Goal: Find specific page/section: Find specific page/section

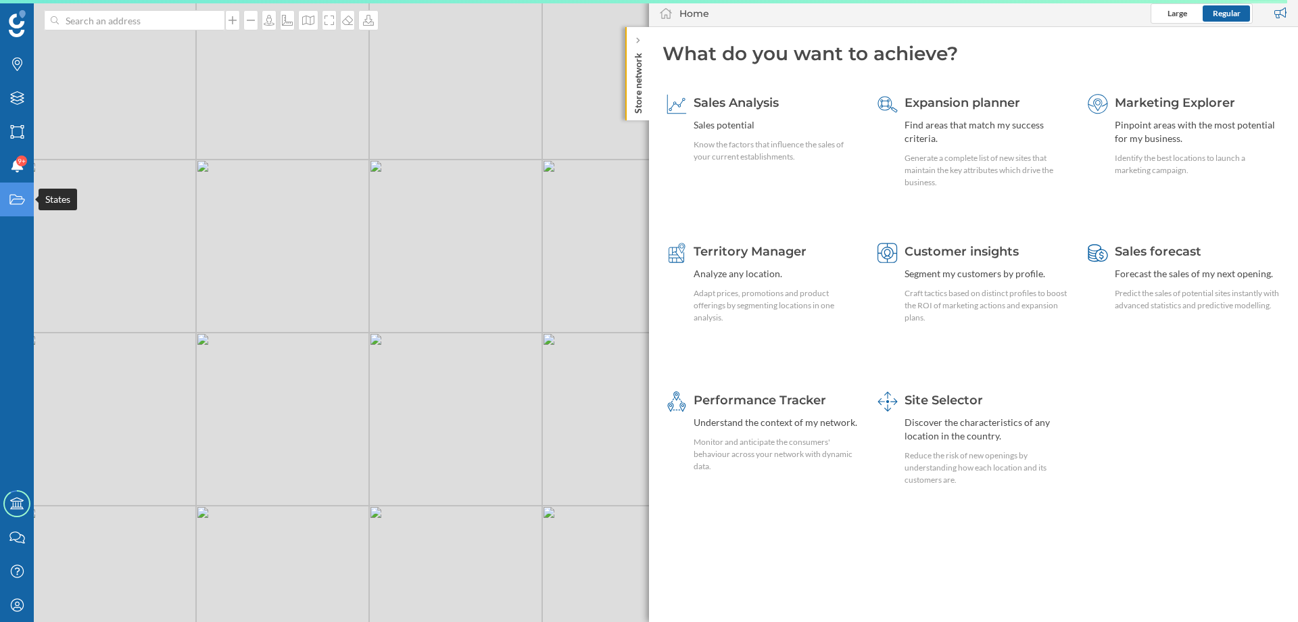
click at [14, 202] on icon "States" at bounding box center [17, 200] width 17 height 14
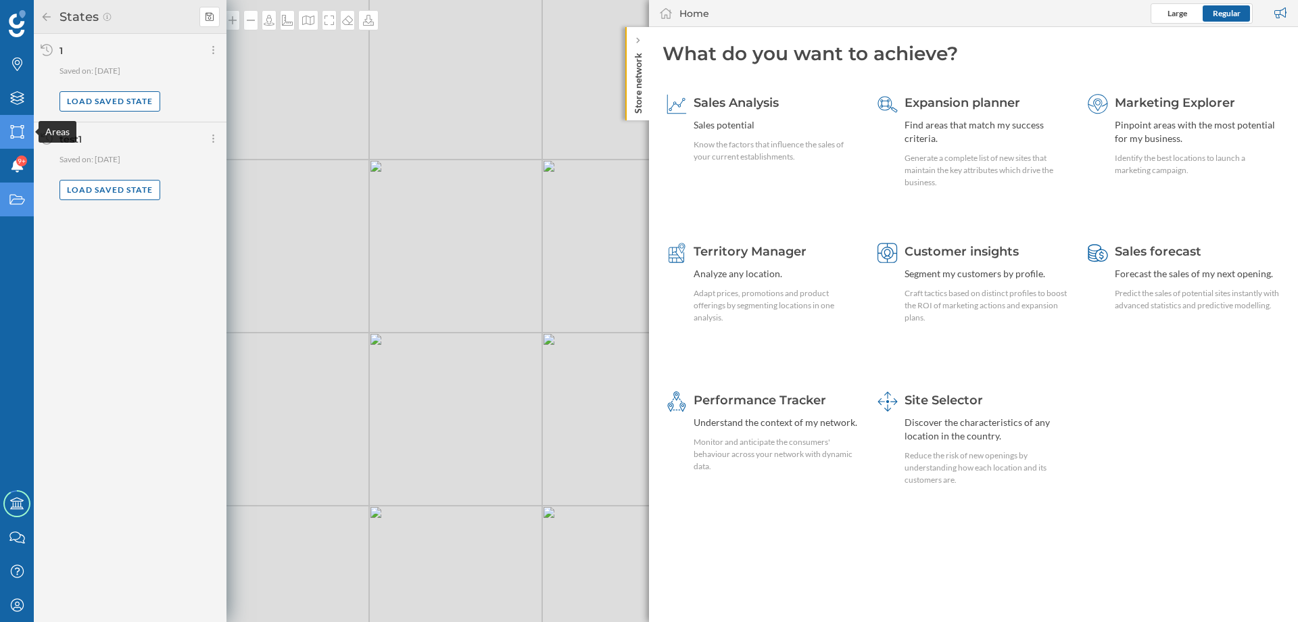
click at [15, 133] on icon "Areas" at bounding box center [17, 132] width 17 height 14
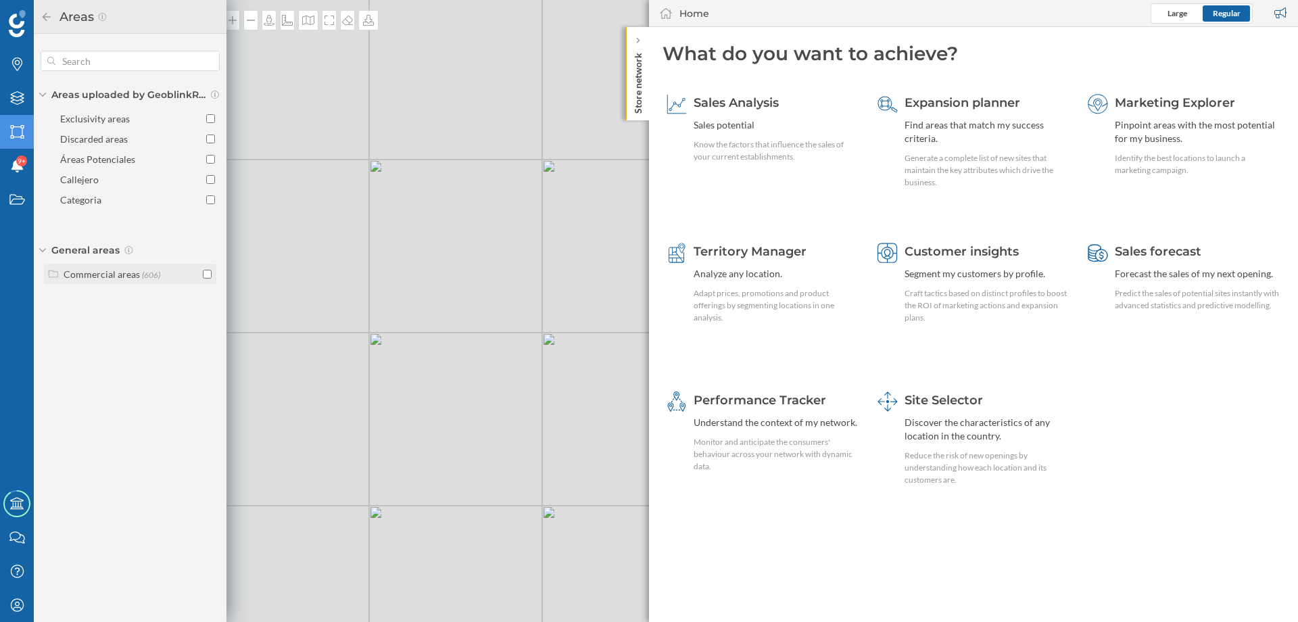
click at [51, 273] on icon at bounding box center [53, 273] width 12 height 9
click at [64, 346] on icon at bounding box center [68, 344] width 9 height 7
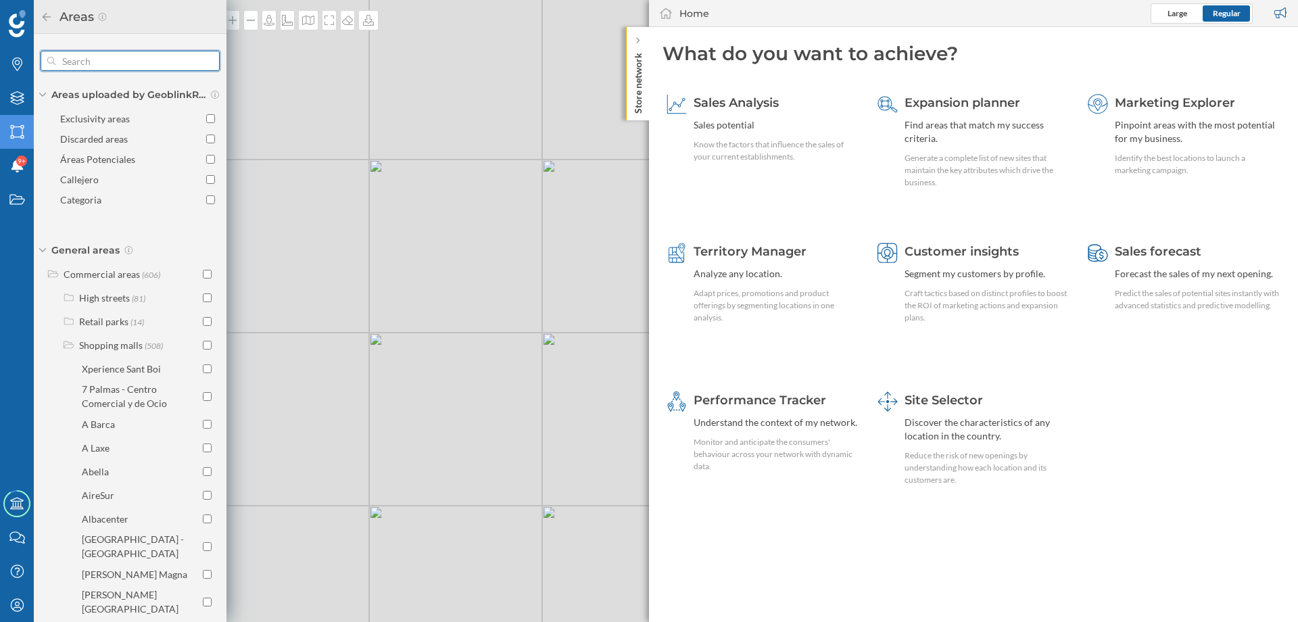
click at [132, 62] on input "text" at bounding box center [129, 60] width 149 height 27
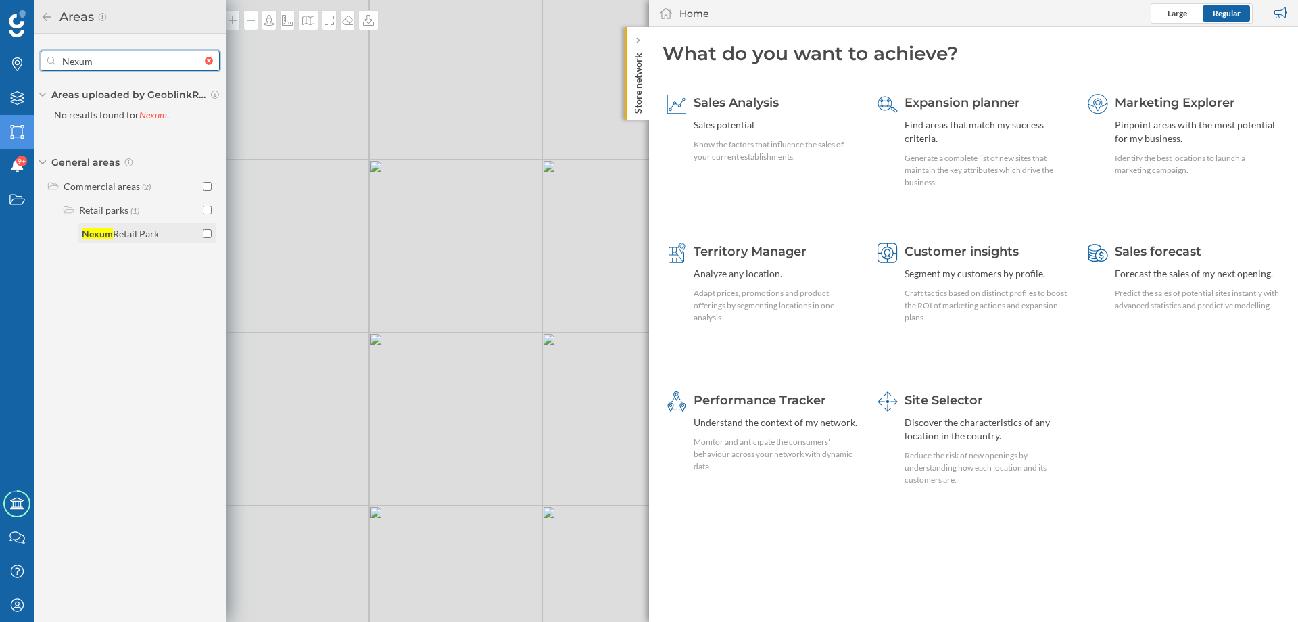
type input "Nexum"
click at [210, 230] on input "checkbox" at bounding box center [207, 233] width 9 height 9
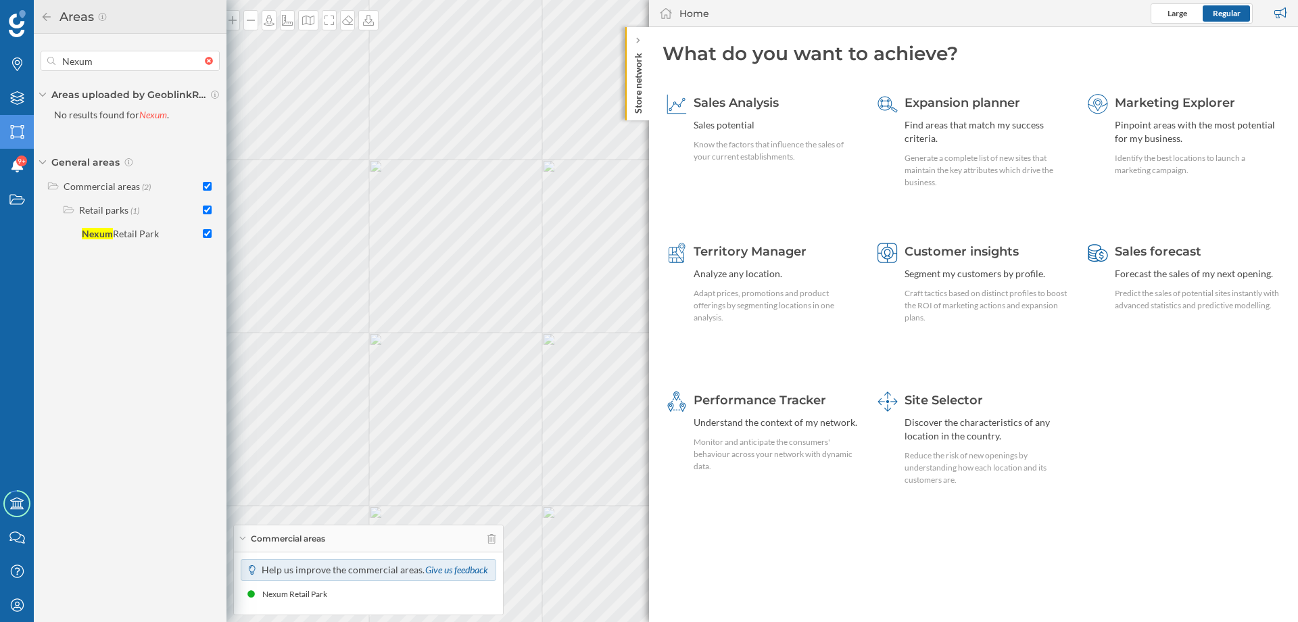
click at [640, 82] on p "Store network" at bounding box center [639, 80] width 14 height 66
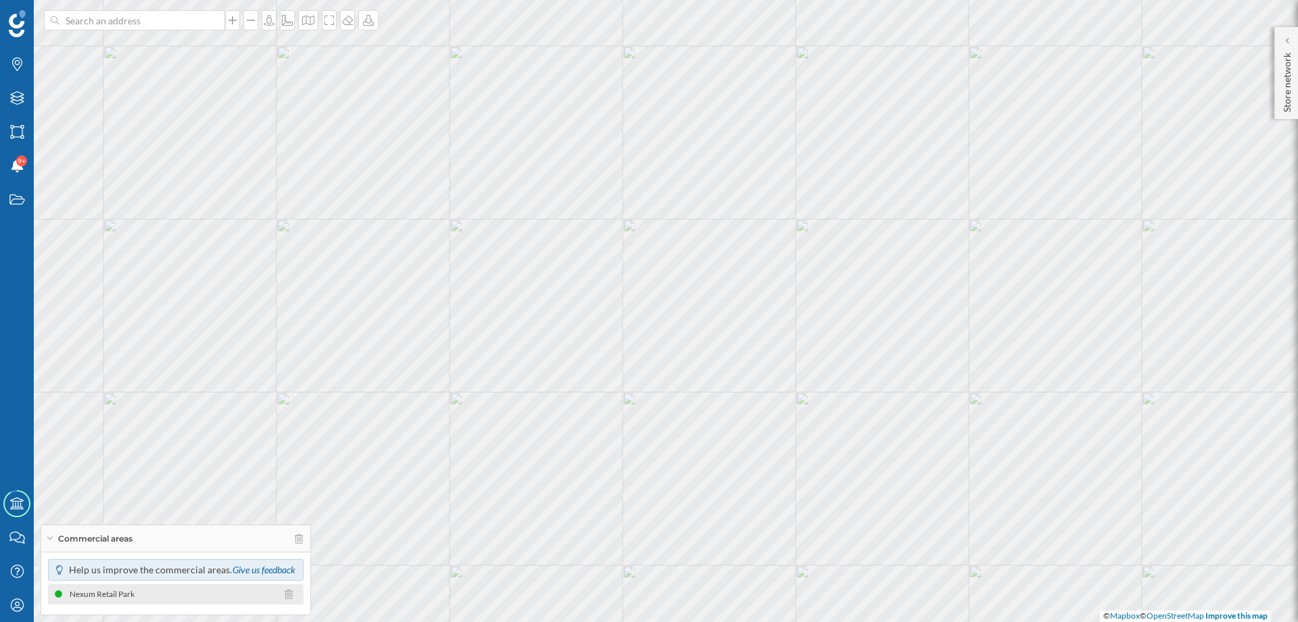
click at [140, 592] on div "Nexum Retail Park" at bounding box center [106, 595] width 72 height 14
